Goal: Navigation & Orientation: Go to known website

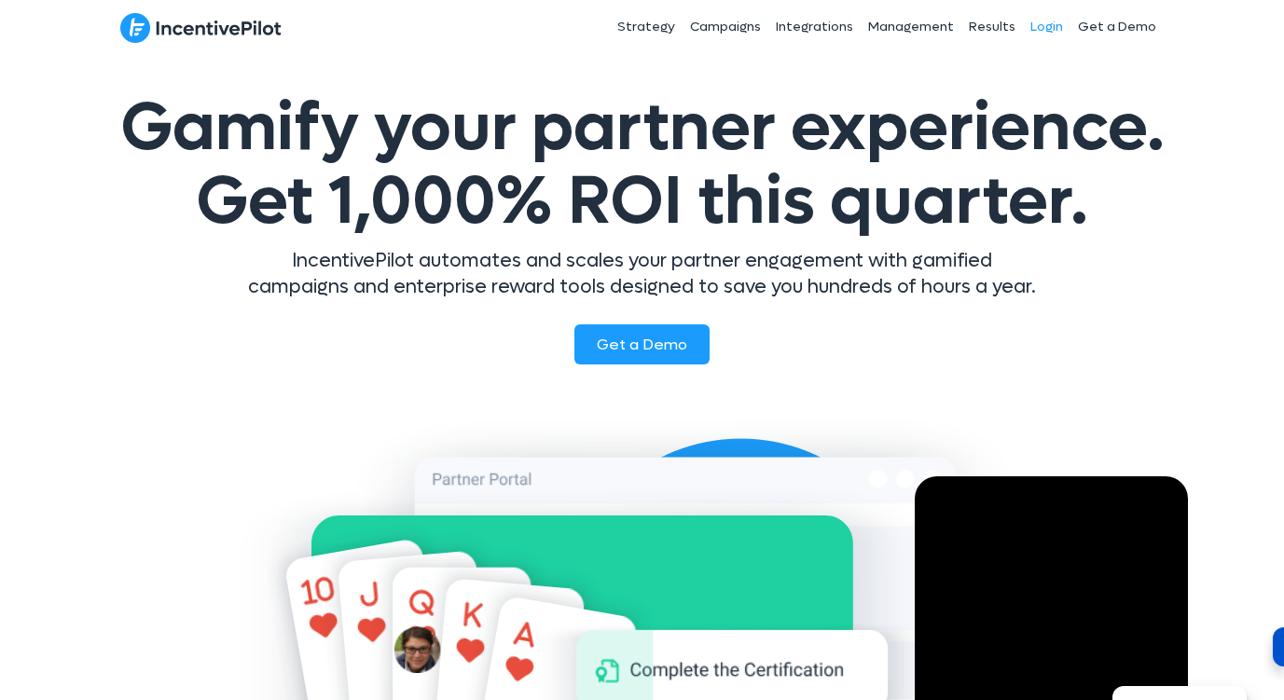
click at [1042, 23] on link "Login" at bounding box center [1047, 27] width 48 height 47
click at [1030, 22] on link "Login" at bounding box center [1047, 27] width 48 height 47
click at [1044, 37] on link "Login" at bounding box center [1047, 27] width 48 height 47
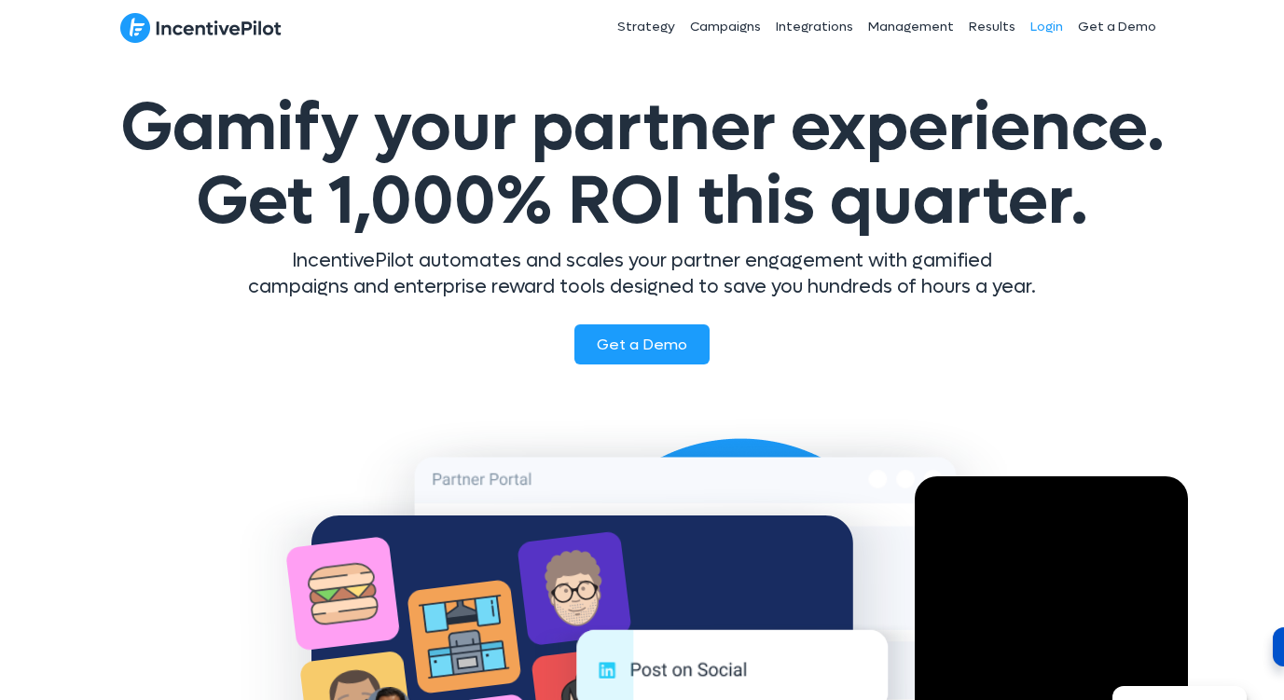
click at [1044, 23] on link "Login" at bounding box center [1047, 27] width 48 height 47
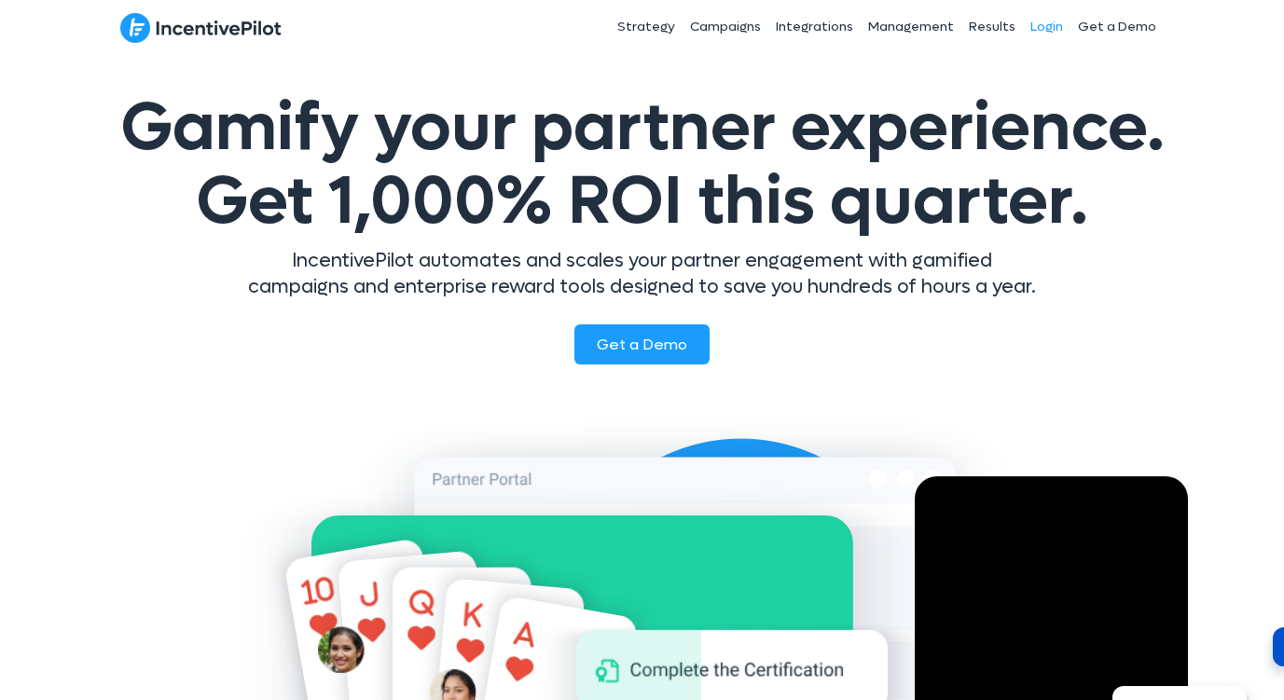
click at [1061, 24] on link "Login" at bounding box center [1047, 27] width 48 height 47
